Goal: Information Seeking & Learning: Understand process/instructions

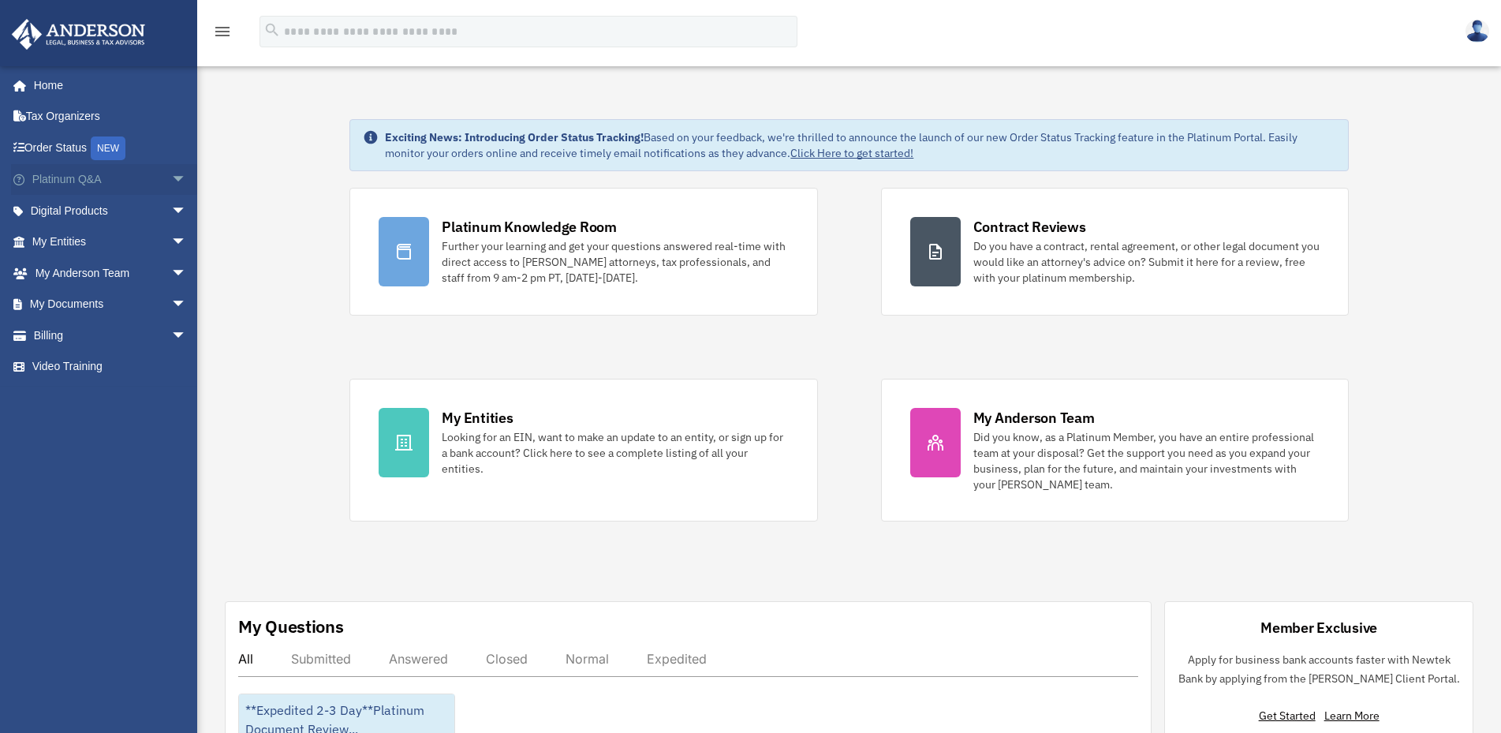
click at [87, 177] on link "Platinum Q&A arrow_drop_down" at bounding box center [111, 180] width 200 height 32
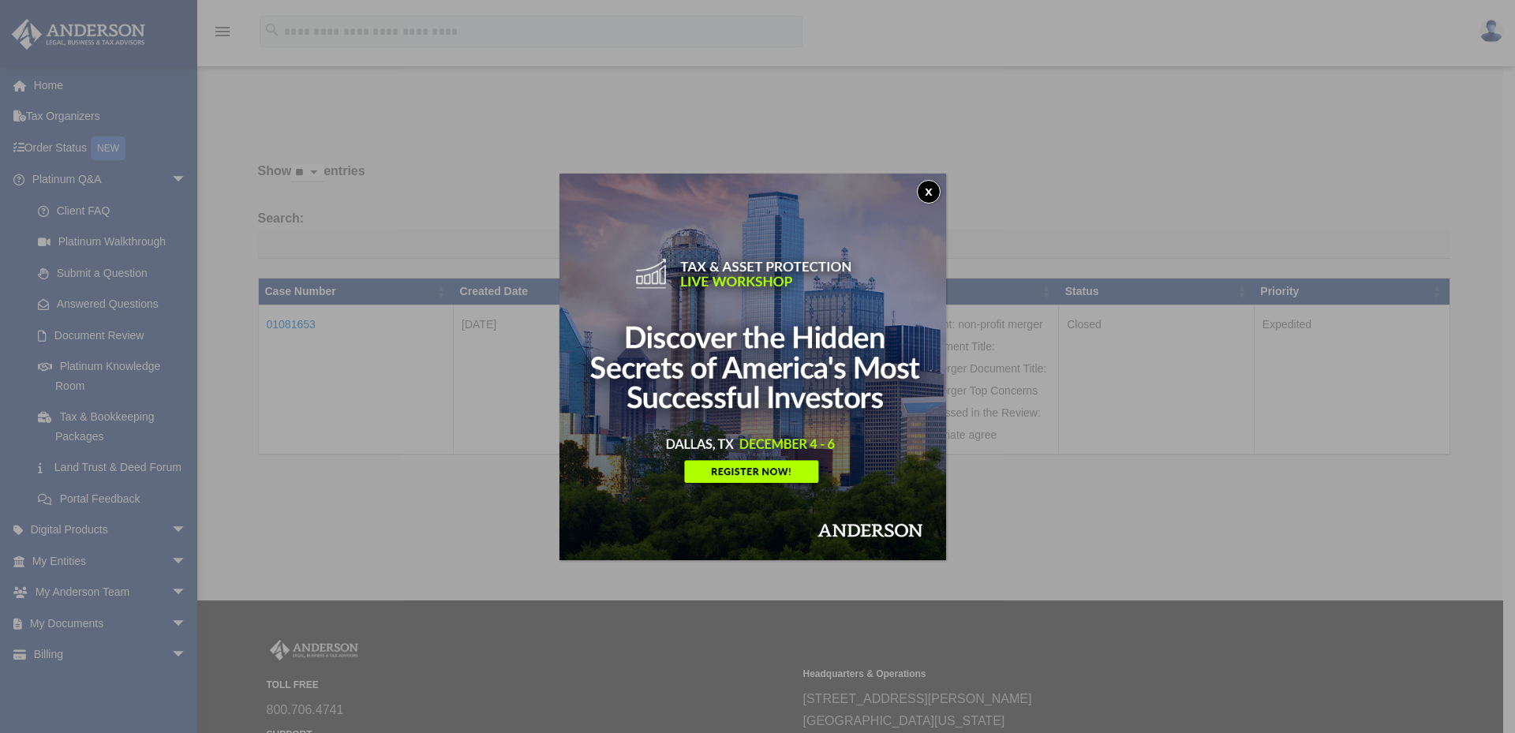
click at [936, 187] on button "x" at bounding box center [929, 192] width 24 height 24
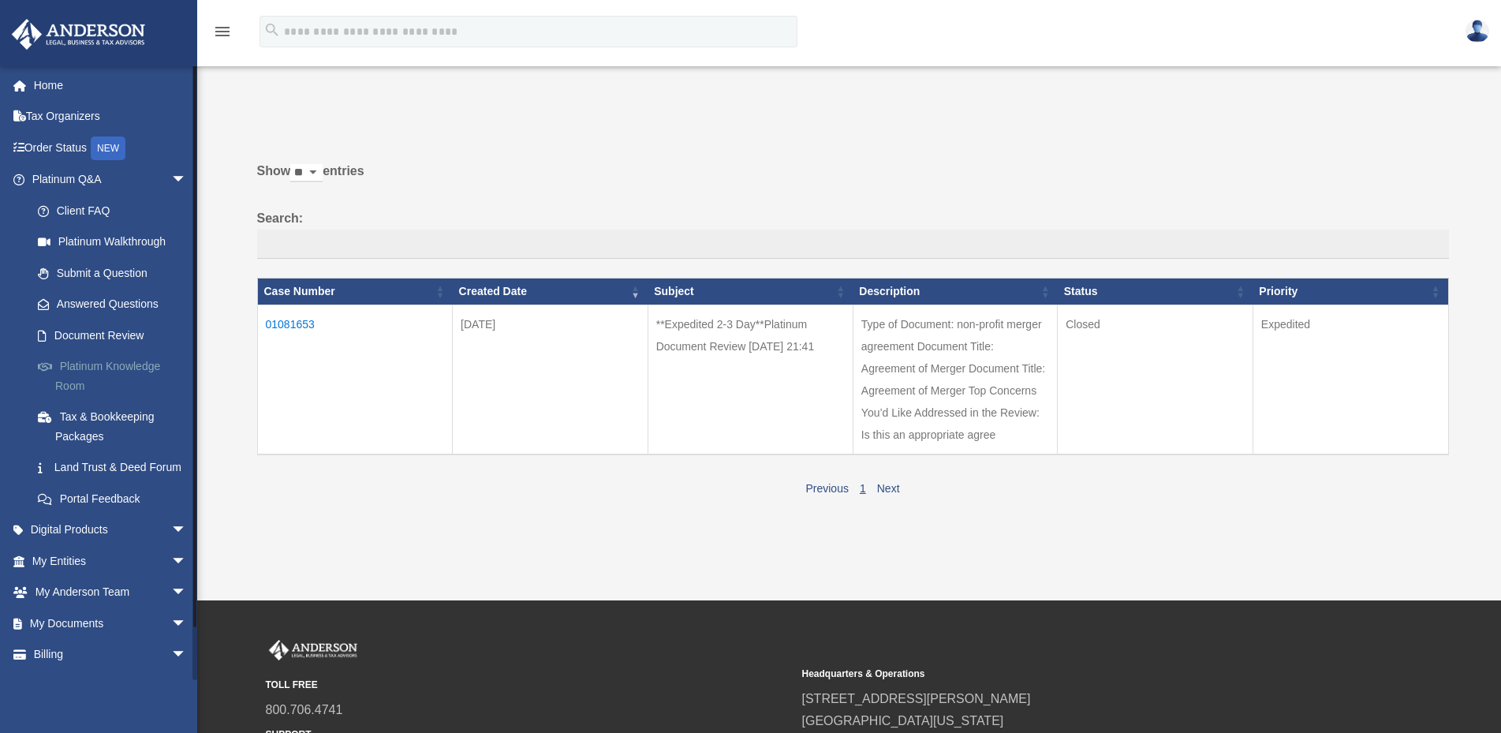
click at [114, 368] on link "Platinum Knowledge Room" at bounding box center [116, 376] width 189 height 50
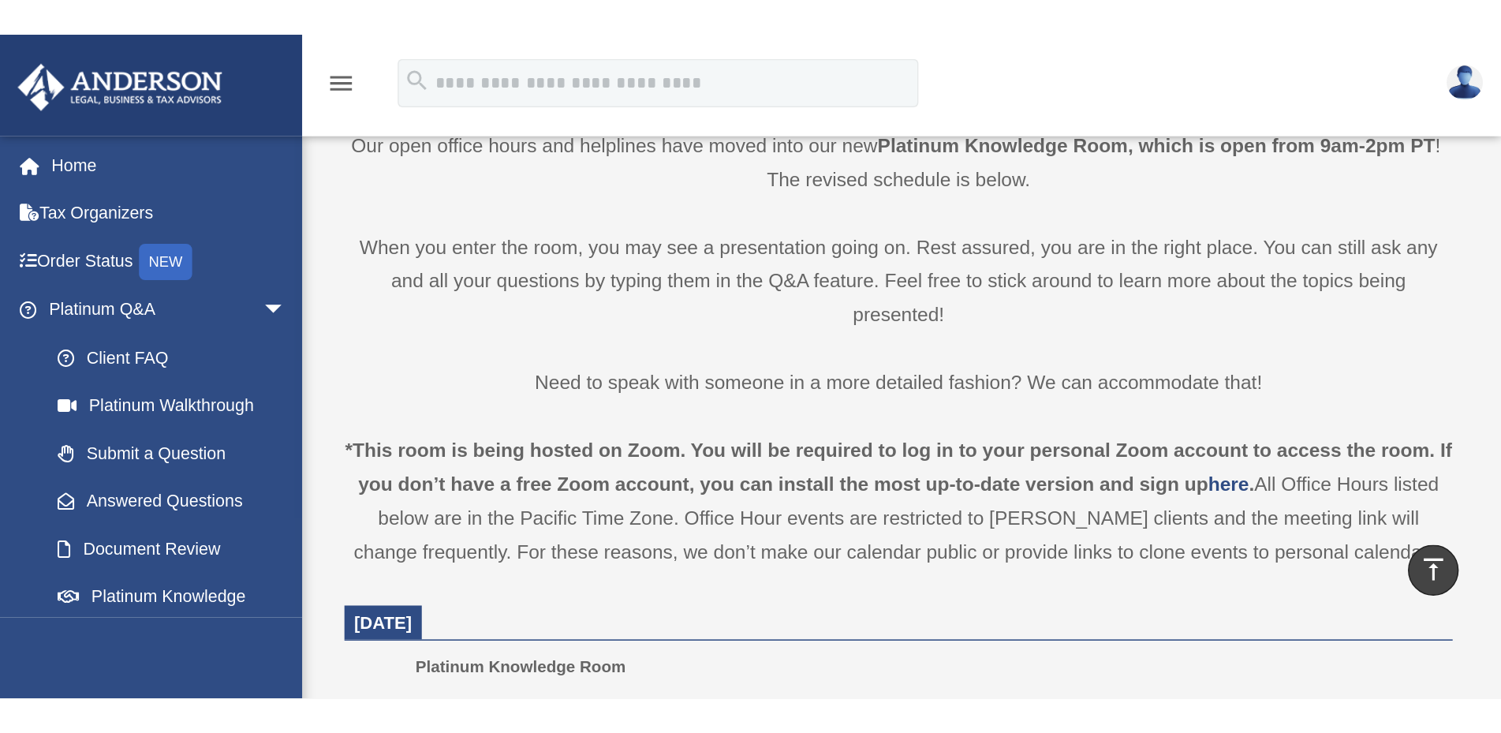
scroll to position [394, 0]
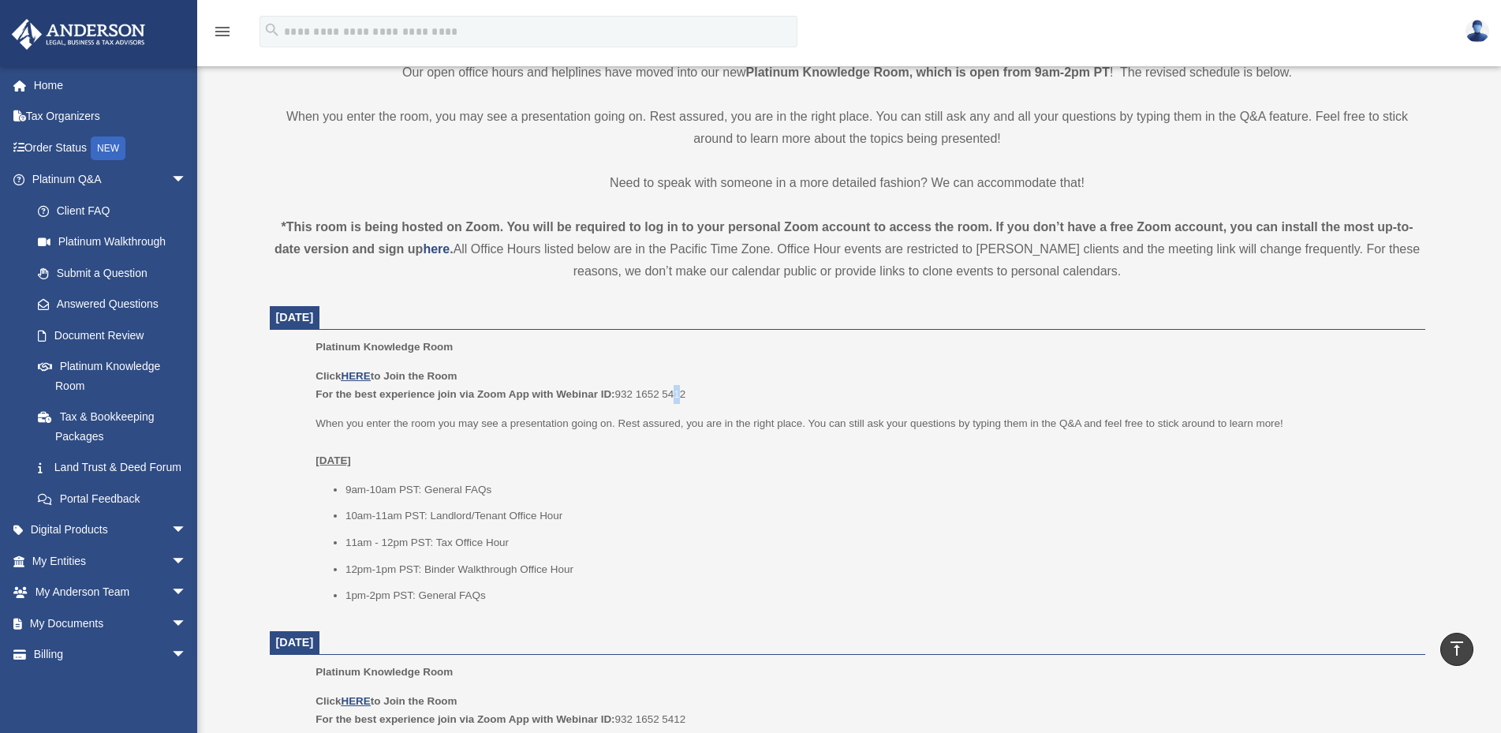
drag, startPoint x: 685, startPoint y: 394, endPoint x: 676, endPoint y: 394, distance: 8.7
click at [676, 394] on p "Click HERE to Join the Room For the best experience join via Zoom App with Webi…" at bounding box center [865, 385] width 1098 height 37
click at [689, 395] on p "Click HERE to Join the Room For the best experience join via Zoom App with Webi…" at bounding box center [865, 385] width 1098 height 37
drag, startPoint x: 686, startPoint y: 396, endPoint x: 676, endPoint y: 397, distance: 9.5
click at [676, 397] on p "Click HERE to Join the Room For the best experience join via Zoom App with Webi…" at bounding box center [865, 385] width 1098 height 37
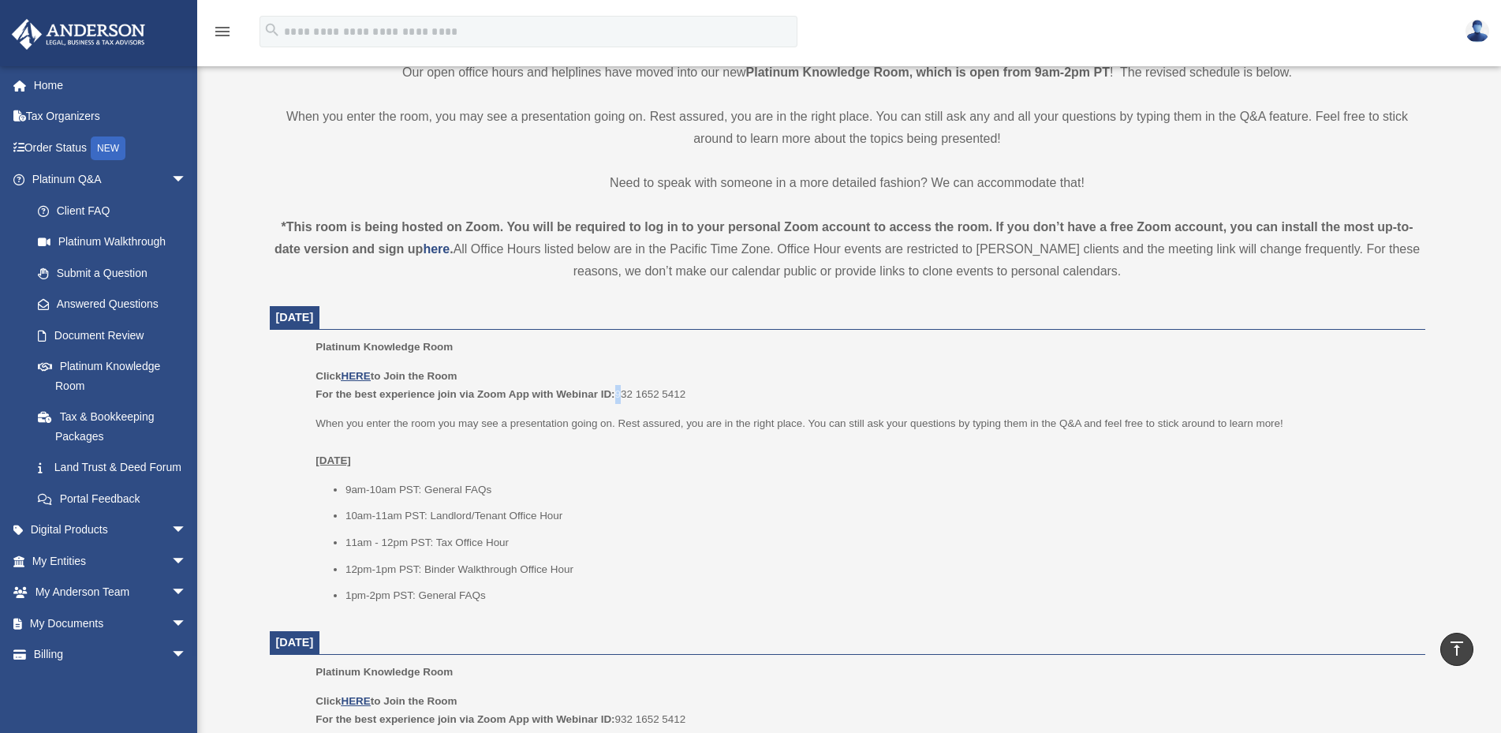
click at [617, 391] on p "Click HERE to Join the Room For the best experience join via Zoom App with Webi…" at bounding box center [865, 385] width 1098 height 37
drag, startPoint x: 616, startPoint y: 392, endPoint x: 707, endPoint y: 395, distance: 90.8
click at [707, 395] on p "Click HERE to Join the Room For the best experience join via Zoom App with Webi…" at bounding box center [865, 385] width 1098 height 37
copy p "932 1652 5412"
click at [659, 394] on p "Click HERE to Join the Room For the best experience join via Zoom App with Webi…" at bounding box center [865, 385] width 1098 height 37
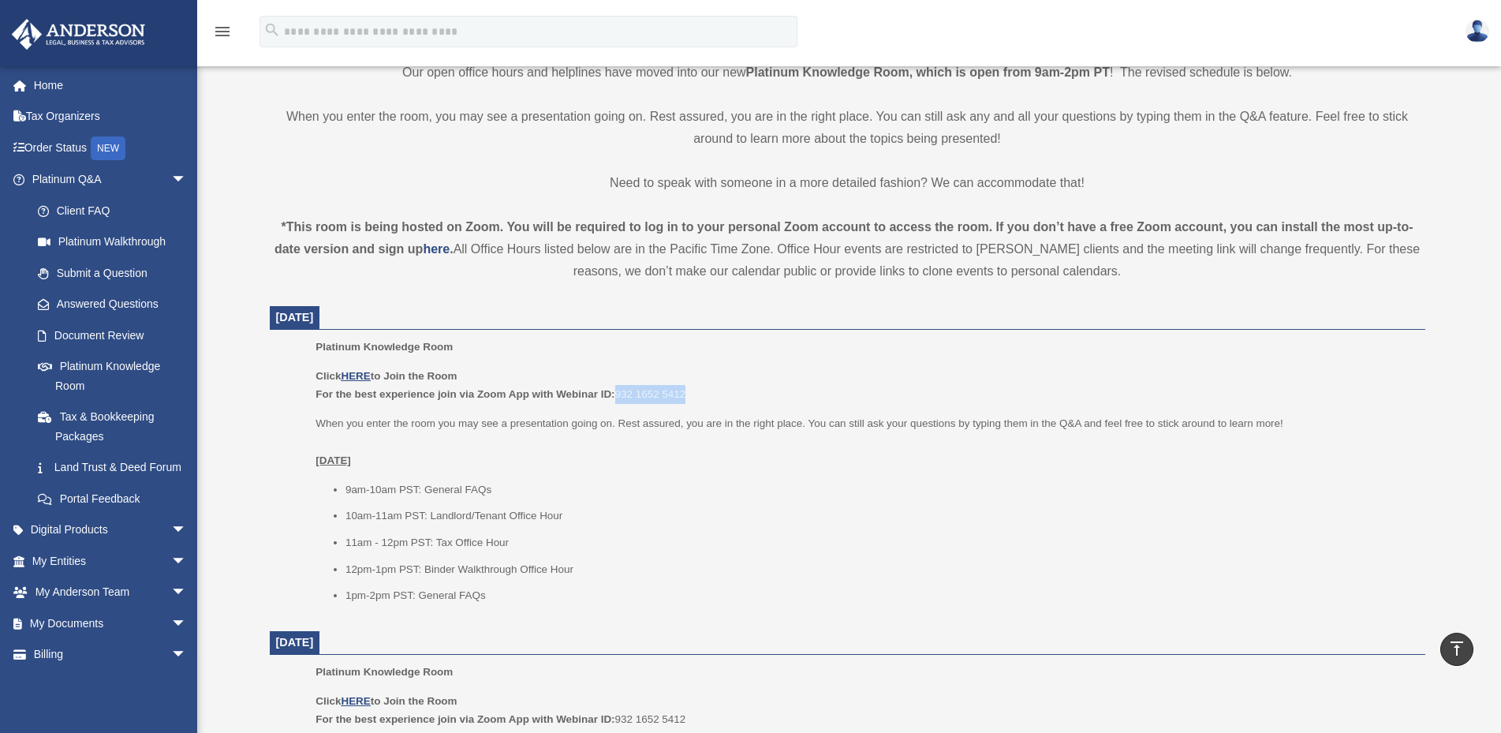
drag, startPoint x: 691, startPoint y: 390, endPoint x: 621, endPoint y: 394, distance: 70.3
click at [621, 394] on p "Click HERE to Join the Room For the best experience join via Zoom App with Webi…" at bounding box center [865, 385] width 1098 height 37
copy p "932 1652 5412"
click at [357, 375] on u "HERE" at bounding box center [355, 376] width 29 height 12
